Goal: Task Accomplishment & Management: Manage account settings

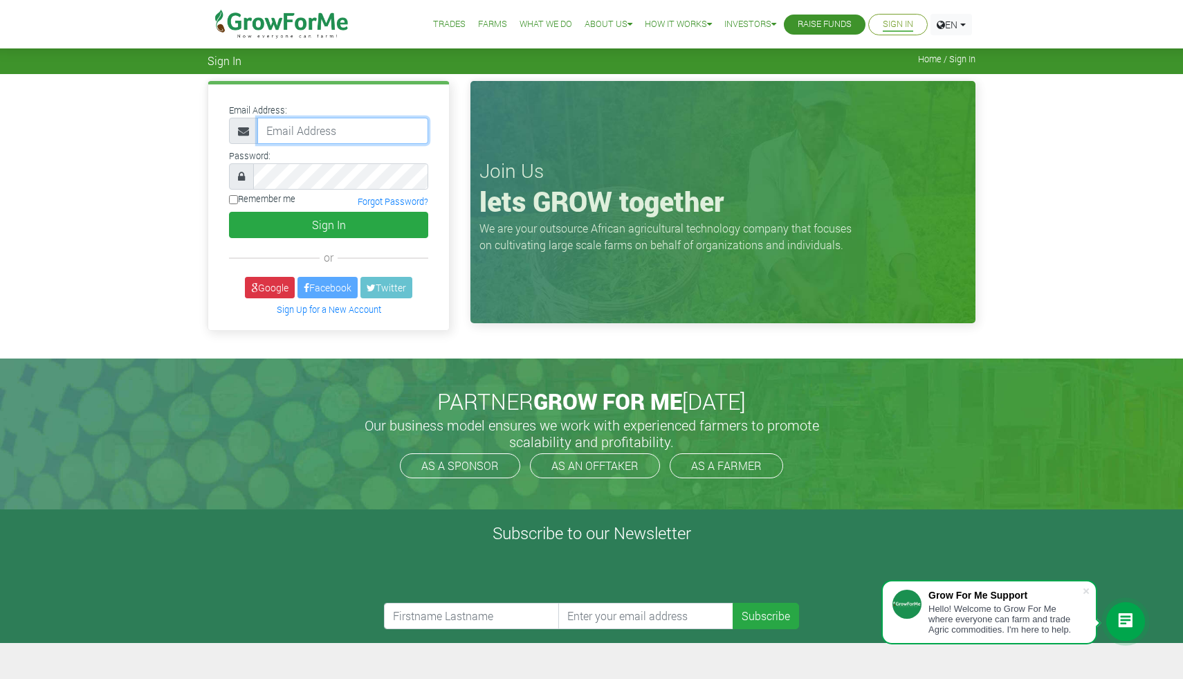
type input "[EMAIL_ADDRESS][DOMAIN_NAME]"
click at [229, 202] on input "Remember me" at bounding box center [233, 199] width 9 height 9
checkbox input "true"
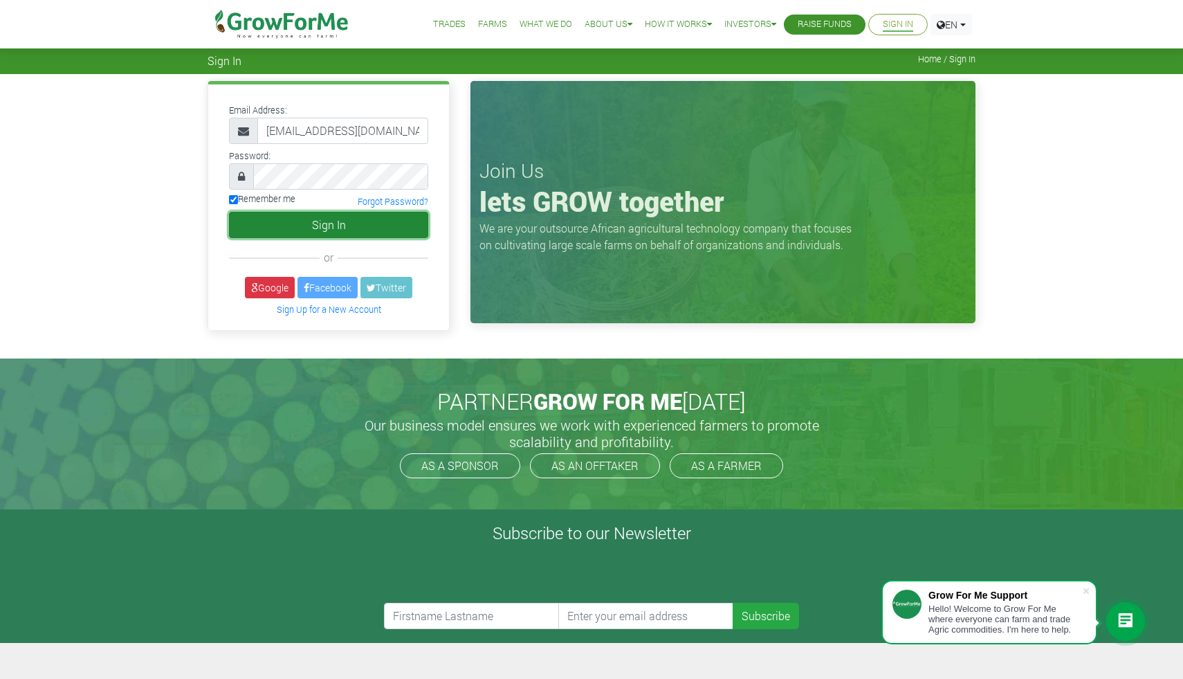
click at [325, 220] on button "Sign In" at bounding box center [328, 225] width 199 height 26
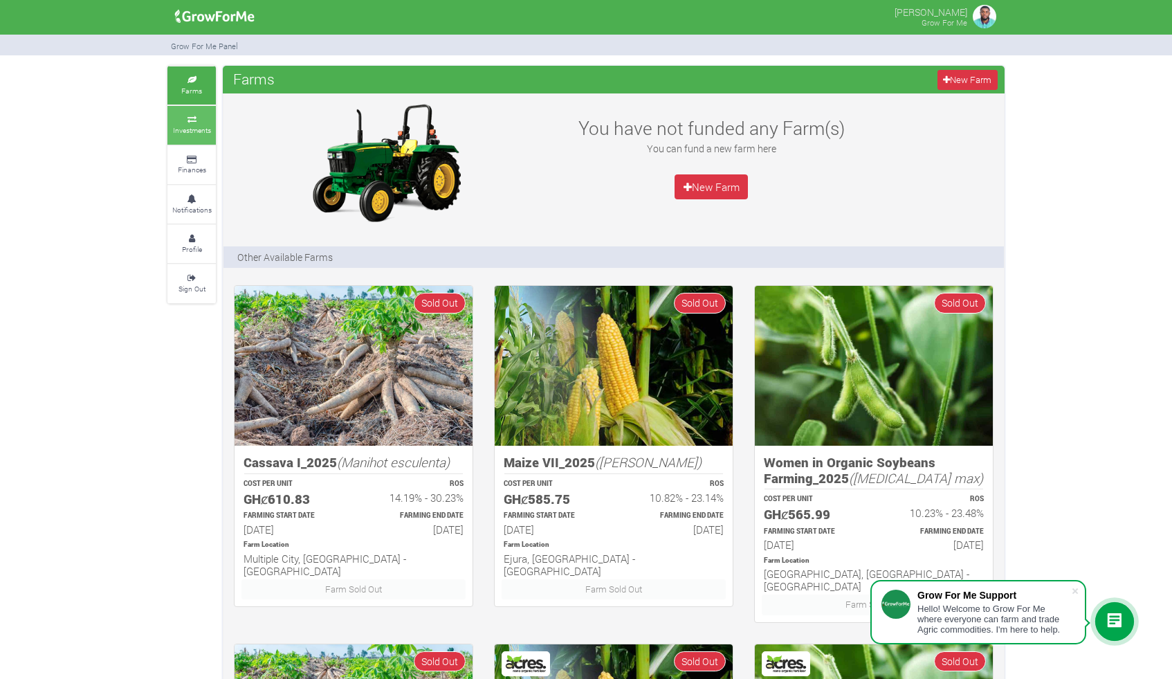
click at [174, 133] on small "Investments" at bounding box center [192, 130] width 38 height 10
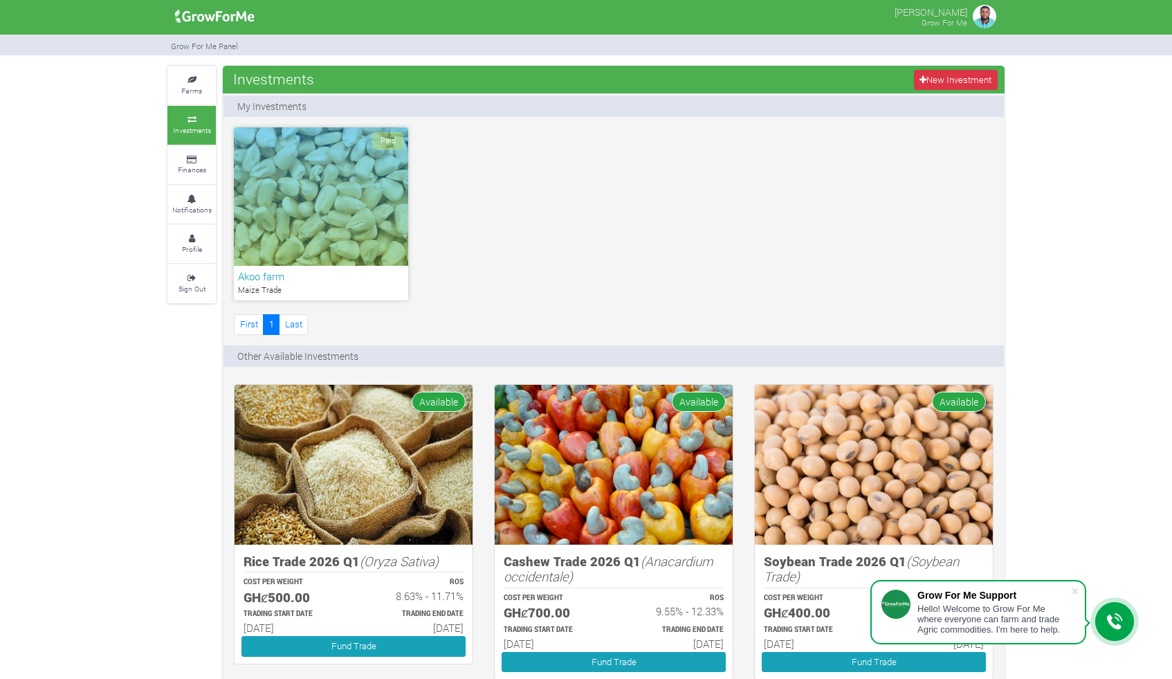
click at [319, 210] on div "Paid" at bounding box center [321, 196] width 174 height 138
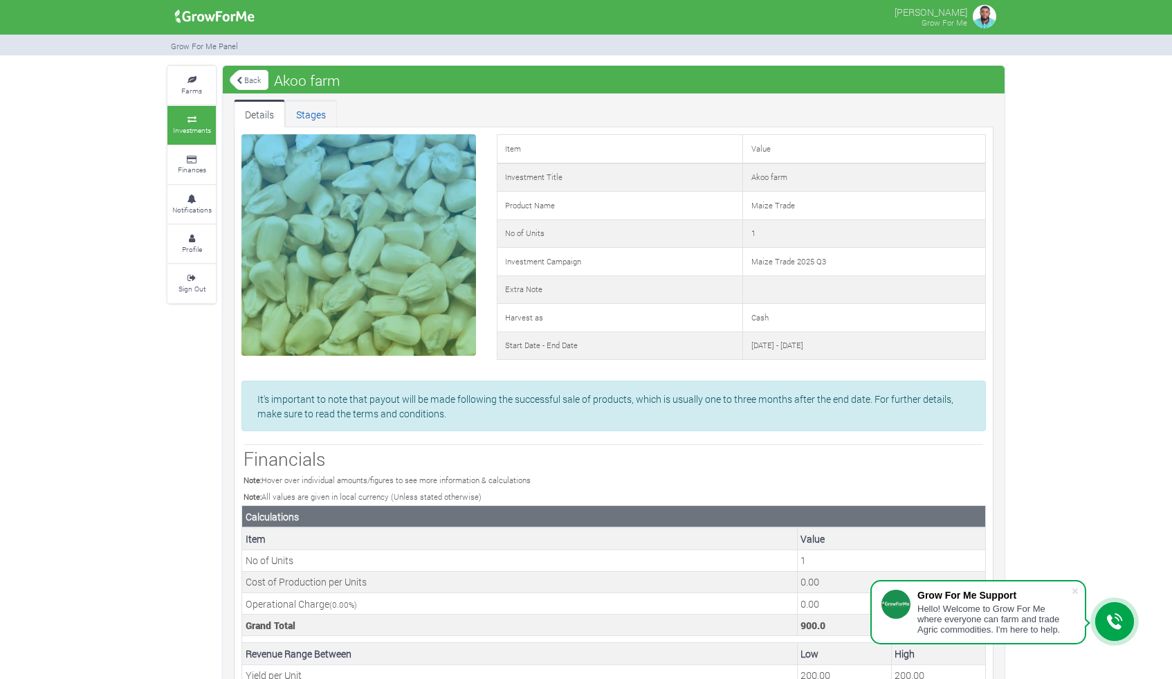
click at [316, 121] on link "Stages" at bounding box center [311, 114] width 52 height 28
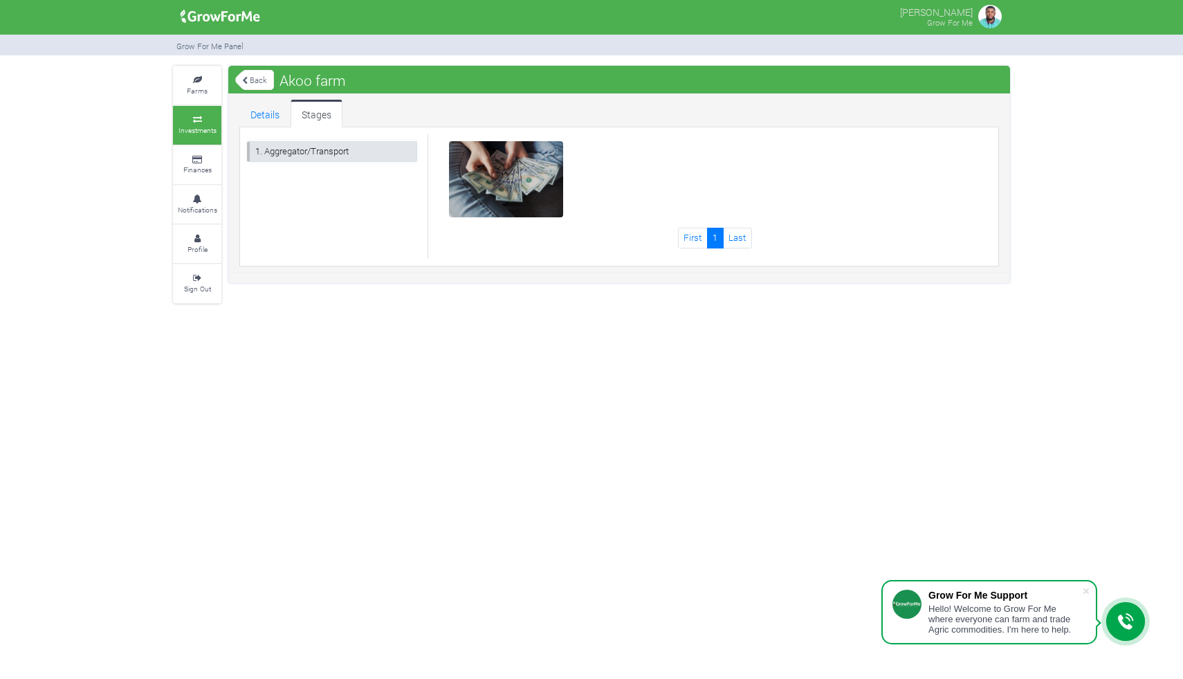
click at [379, 149] on link "1. Aggregator/Transport" at bounding box center [332, 151] width 170 height 20
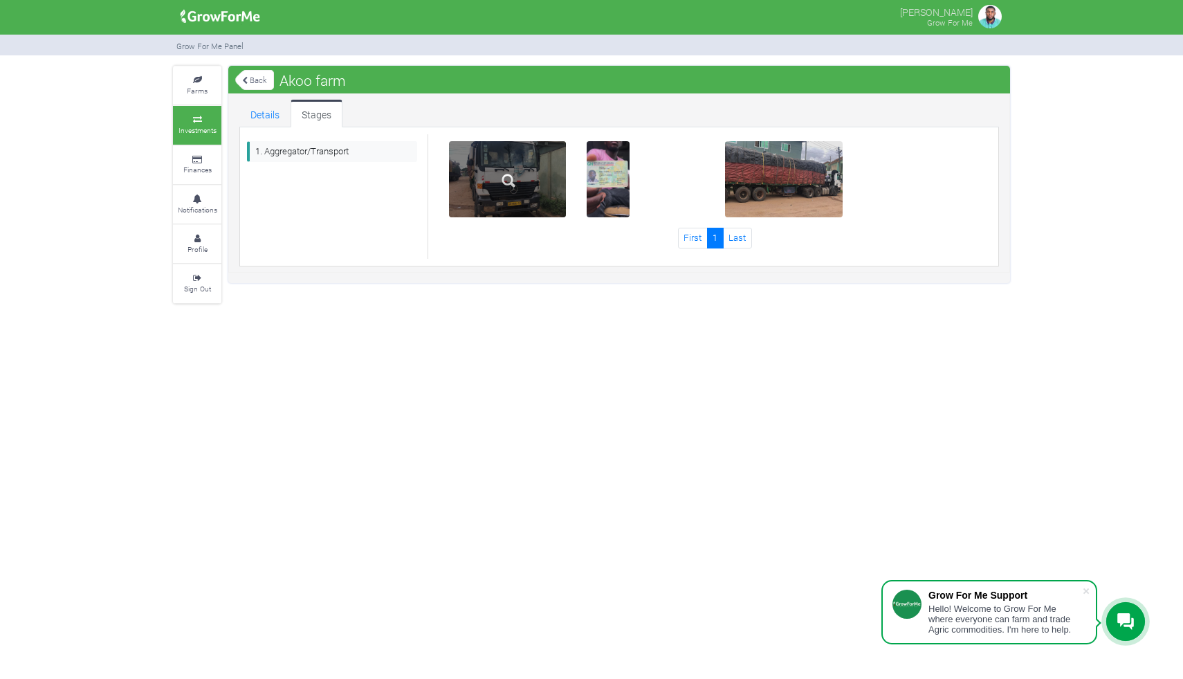
click at [477, 196] on div at bounding box center [508, 179] width 118 height 76
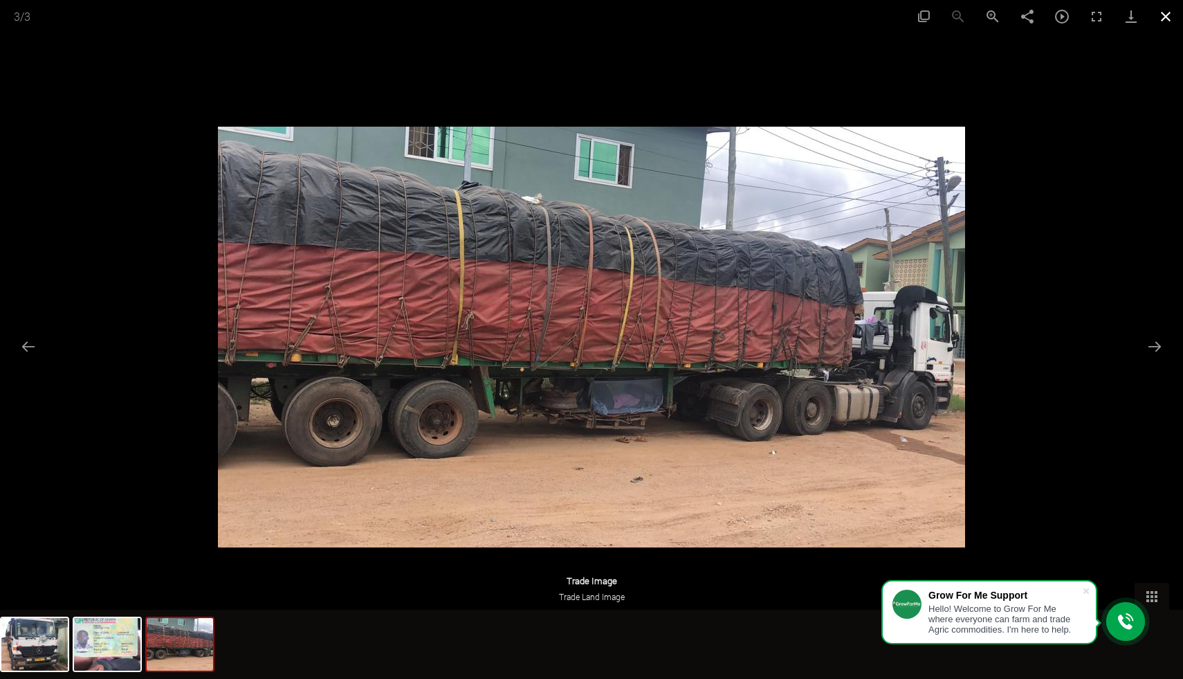
click at [1160, 21] on button "Close gallery" at bounding box center [1166, 16] width 35 height 33
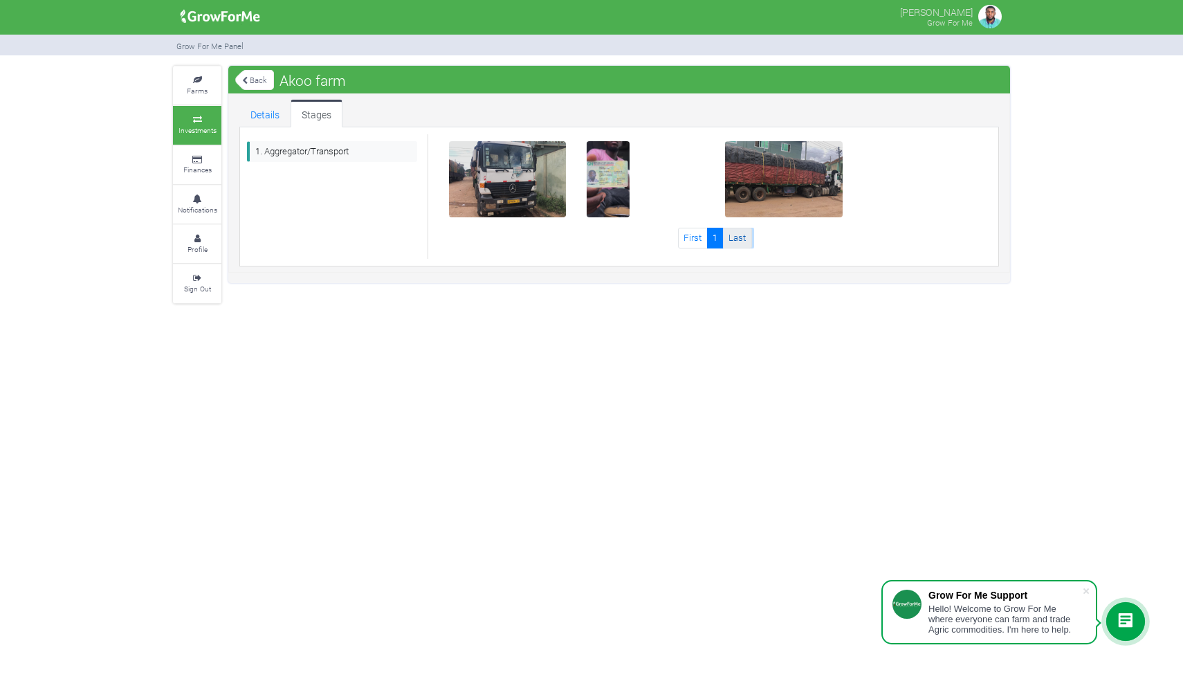
click at [742, 238] on link "Last" at bounding box center [737, 238] width 29 height 20
click at [195, 196] on icon at bounding box center [197, 199] width 42 height 7
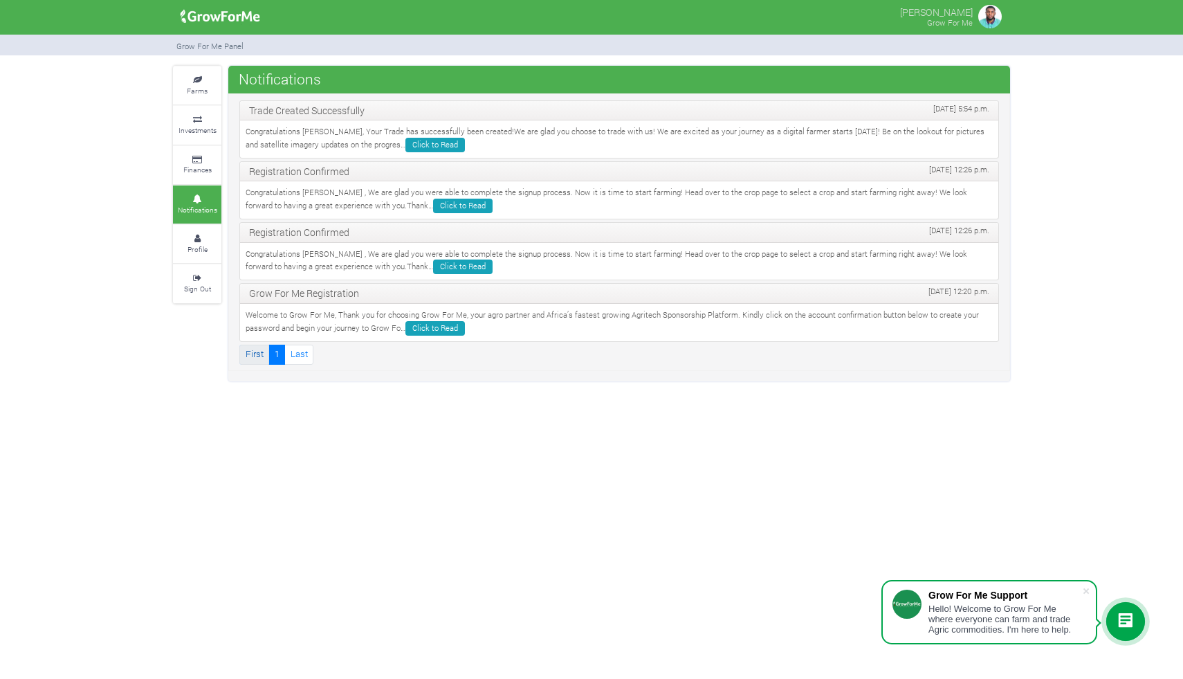
click at [250, 362] on link "First" at bounding box center [254, 355] width 30 height 20
click at [294, 361] on link "Last" at bounding box center [298, 355] width 29 height 20
click at [188, 126] on small "Investments" at bounding box center [198, 130] width 38 height 10
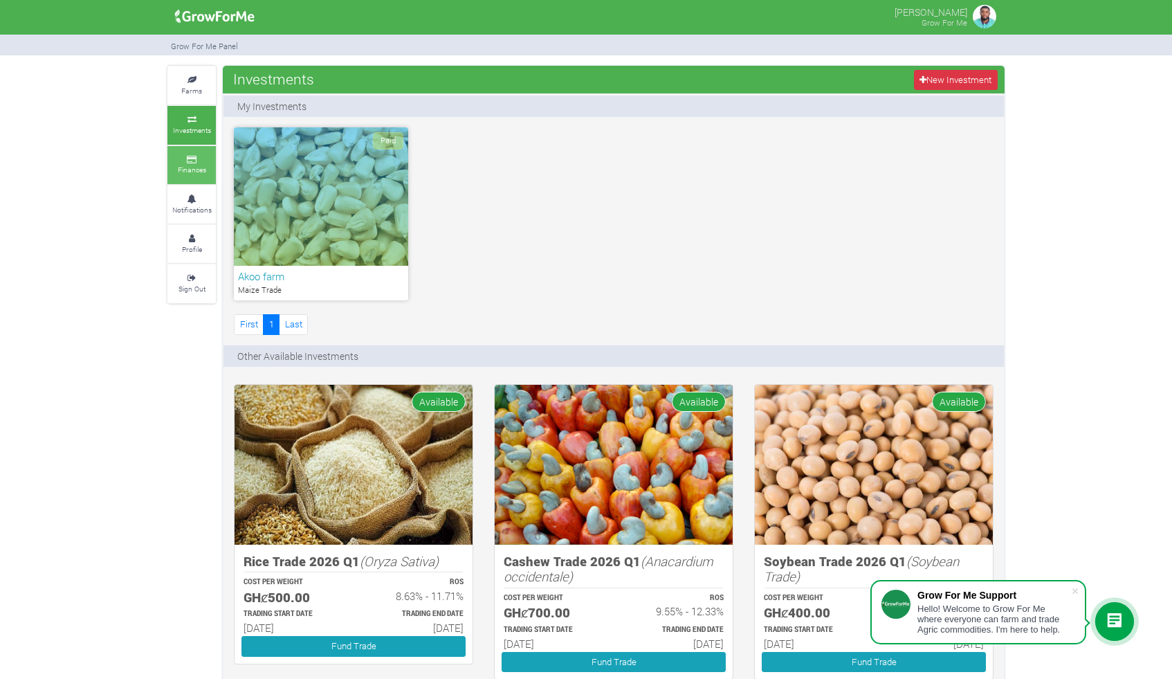
click at [193, 165] on small "Finances" at bounding box center [192, 170] width 28 height 10
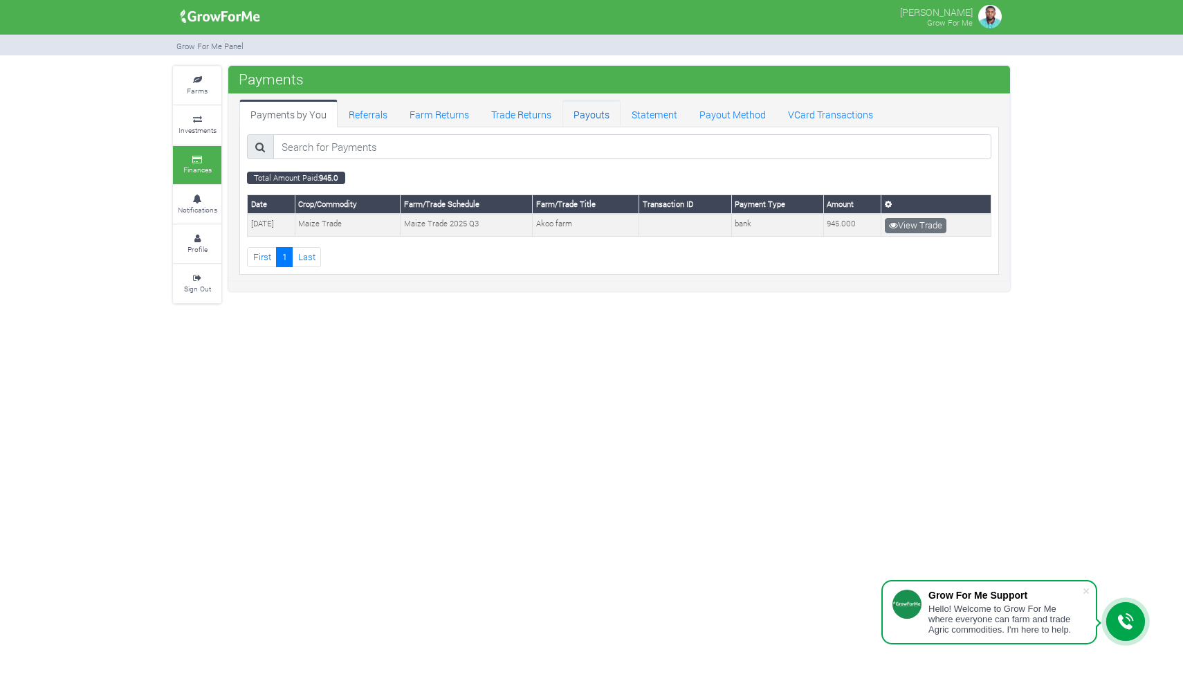
click at [587, 122] on link "Payouts" at bounding box center [592, 114] width 58 height 28
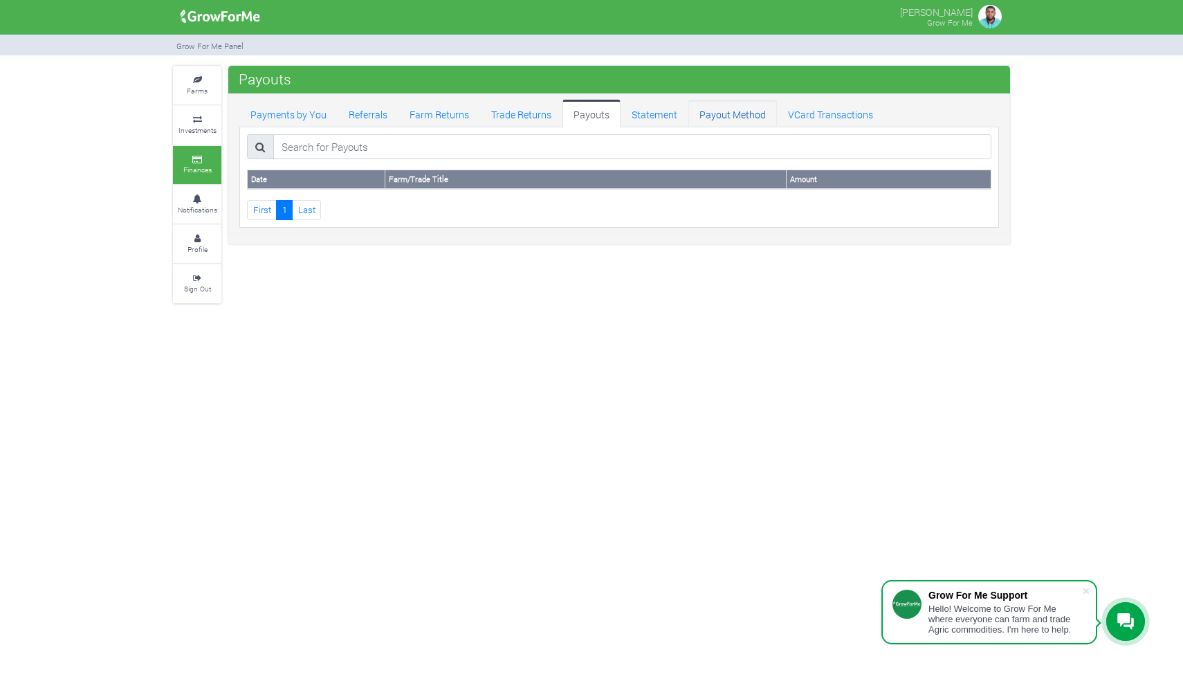
click at [701, 118] on link "Payout Method" at bounding box center [733, 114] width 89 height 28
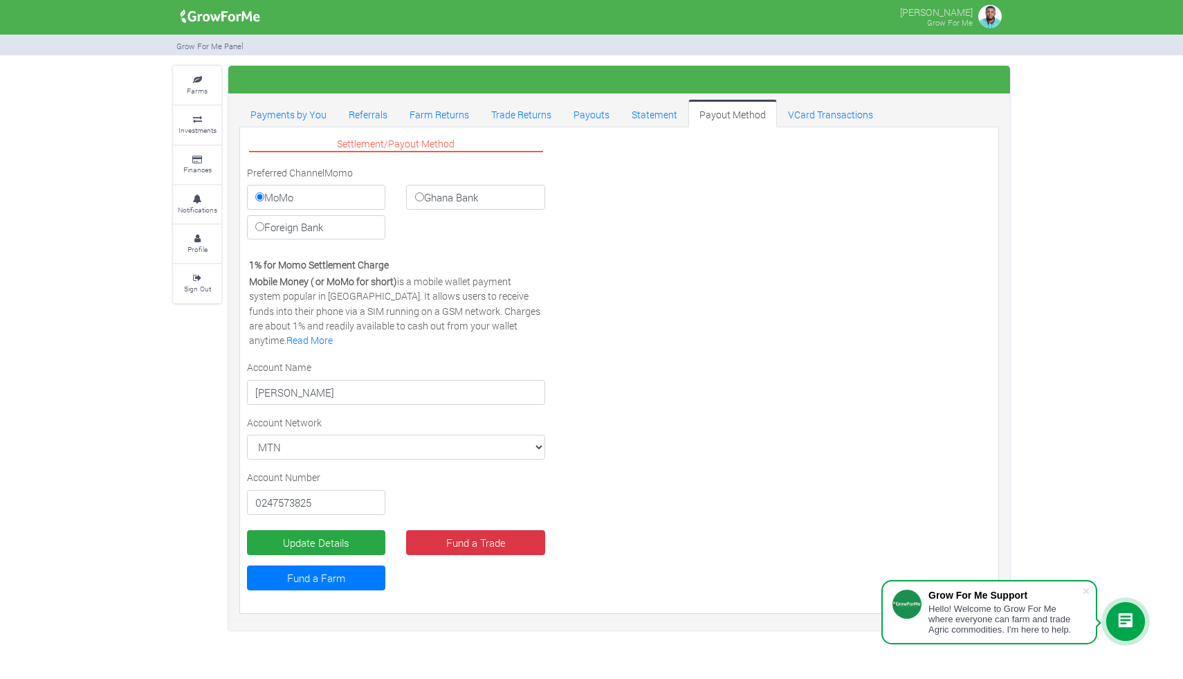
click at [505, 197] on label "Ghana Bank" at bounding box center [475, 197] width 138 height 25
click at [424, 197] on input "Ghana Bank" at bounding box center [419, 196] width 9 height 9
radio input "true"
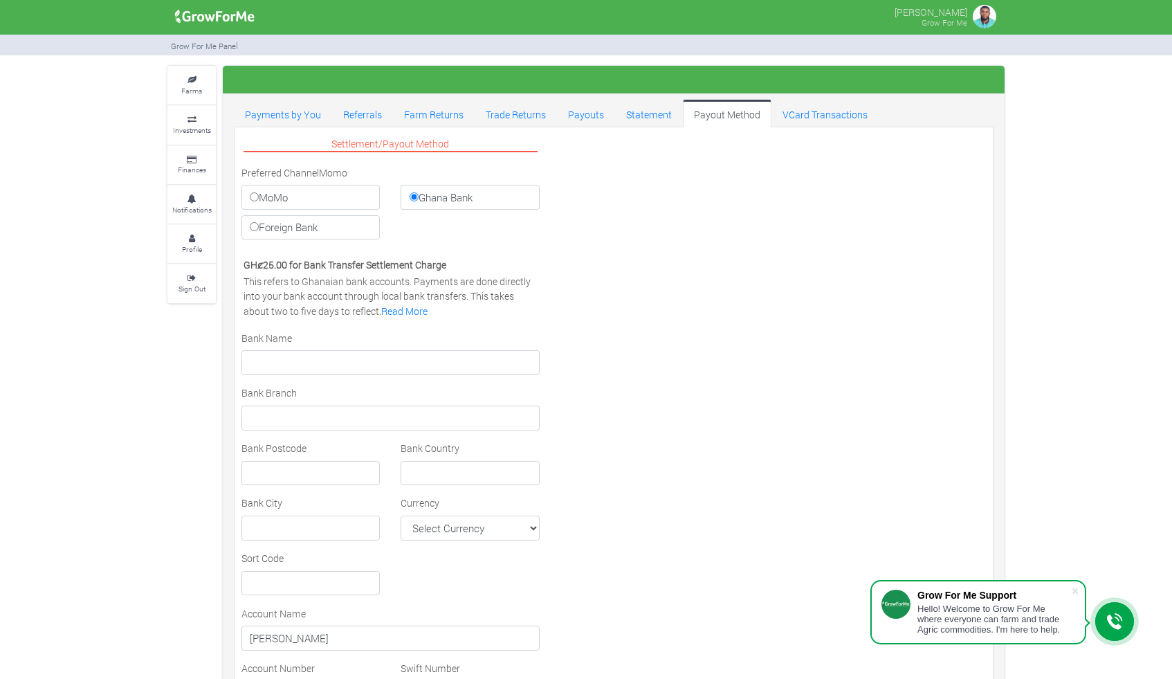
click at [349, 197] on label "MoMo" at bounding box center [310, 197] width 138 height 25
click at [259, 197] on input "MoMo" at bounding box center [254, 196] width 9 height 9
radio input "true"
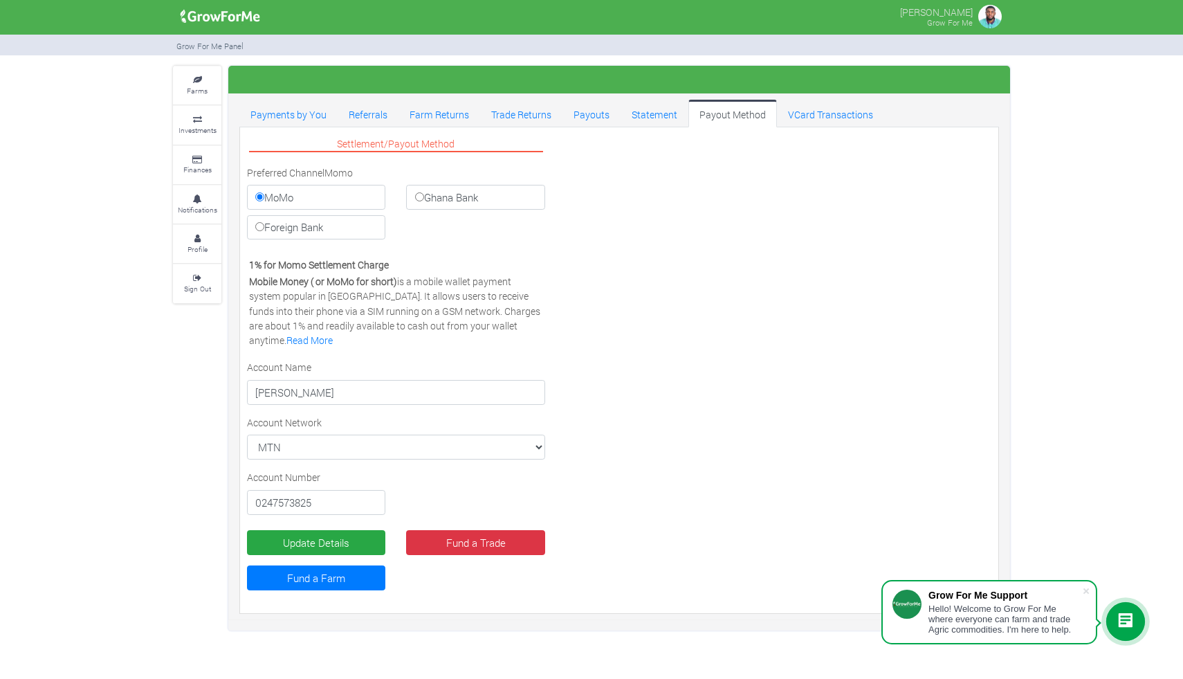
click at [464, 197] on label "Ghana Bank" at bounding box center [475, 197] width 138 height 25
click at [424, 197] on input "Ghana Bank" at bounding box center [419, 196] width 9 height 9
radio input "true"
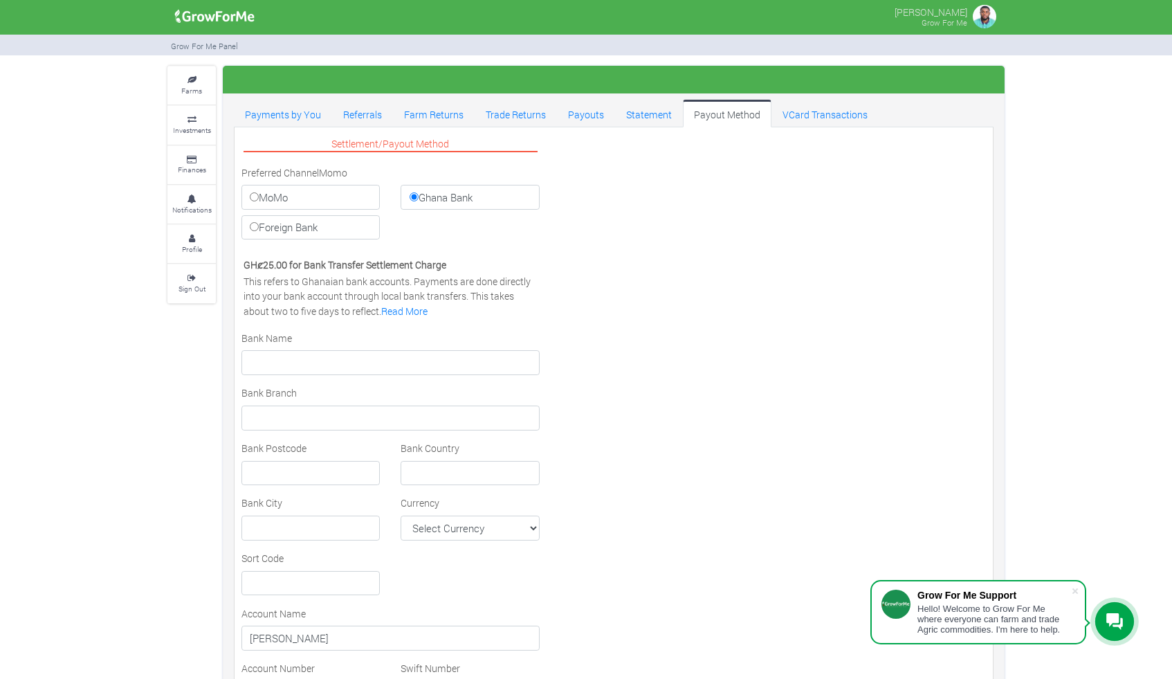
click at [284, 232] on label "Foreign Bank" at bounding box center [310, 227] width 138 height 25
click at [259, 231] on input "Foreign Bank" at bounding box center [254, 226] width 9 height 9
radio input "true"
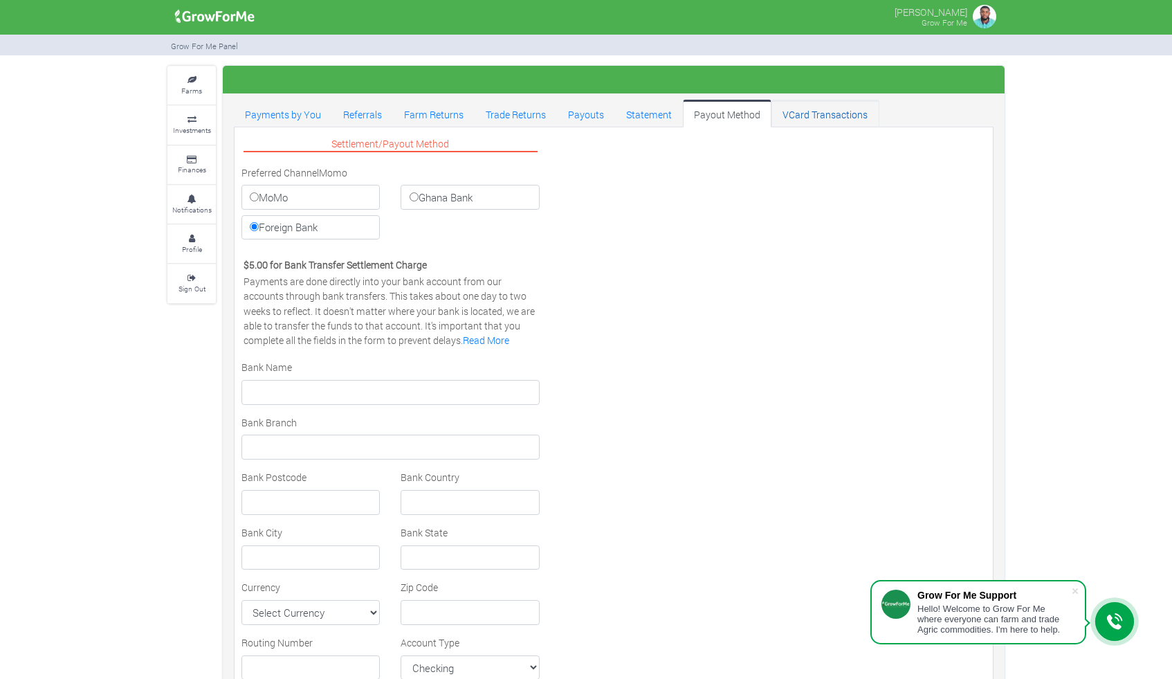
click at [831, 110] on link "VCard Transactions" at bounding box center [825, 114] width 107 height 28
